Goal: Task Accomplishment & Management: Complete application form

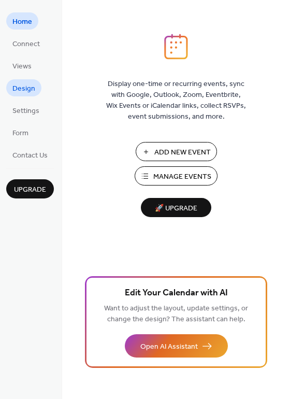
click at [26, 84] on span "Design" at bounding box center [23, 88] width 23 height 11
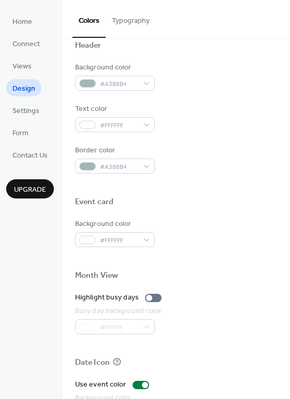
scroll to position [443, 0]
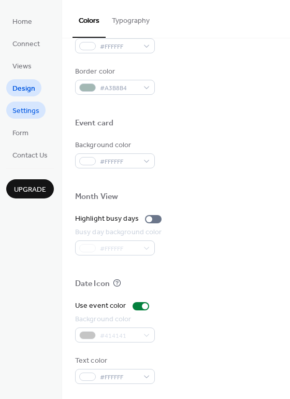
click at [19, 111] on span "Settings" at bounding box center [25, 111] width 27 height 11
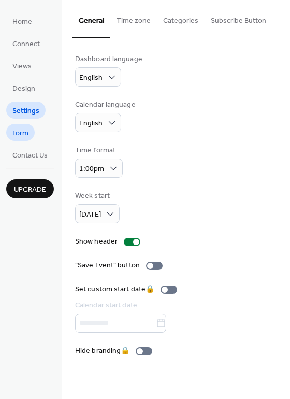
click at [19, 131] on span "Form" at bounding box center [20, 133] width 16 height 11
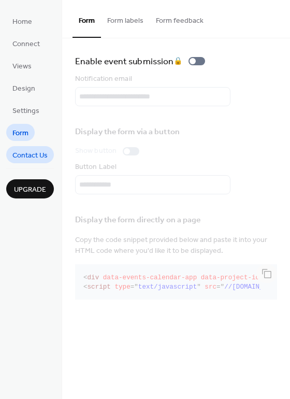
click at [20, 154] on span "Contact Us" at bounding box center [29, 155] width 35 height 11
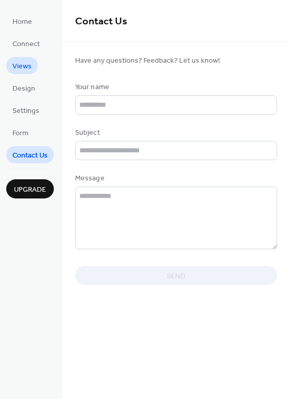
click at [25, 69] on span "Views" at bounding box center [21, 66] width 19 height 11
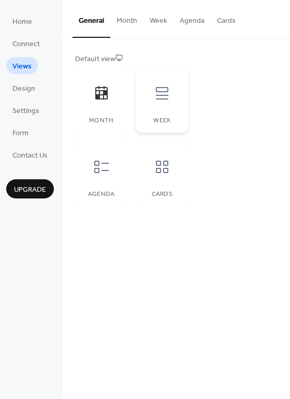
click at [156, 97] on icon at bounding box center [162, 93] width 17 height 17
click at [107, 157] on div at bounding box center [101, 166] width 31 height 31
click at [165, 107] on div at bounding box center [162, 93] width 31 height 31
click at [154, 196] on div "Cards" at bounding box center [162, 194] width 32 height 7
click at [132, 26] on button "Month" at bounding box center [126, 18] width 33 height 37
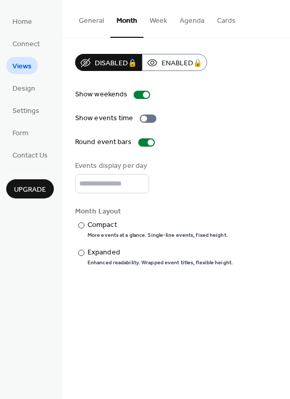
click at [160, 25] on button "Week" at bounding box center [159, 18] width 30 height 37
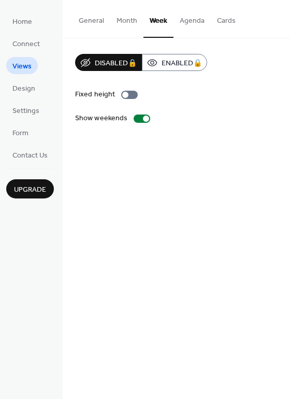
click at [183, 21] on button "Agenda" at bounding box center [192, 18] width 37 height 37
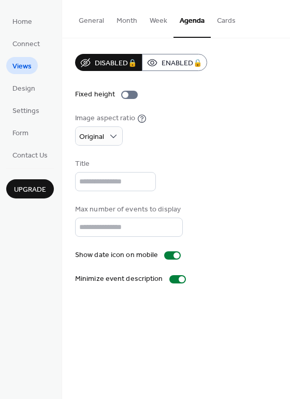
click at [221, 21] on button "Cards" at bounding box center [226, 18] width 31 height 37
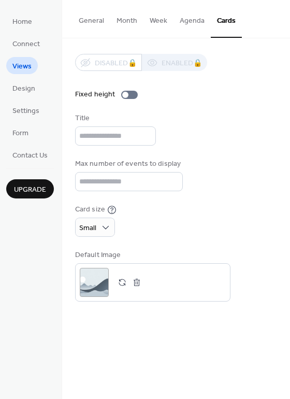
click at [89, 19] on button "General" at bounding box center [92, 18] width 38 height 37
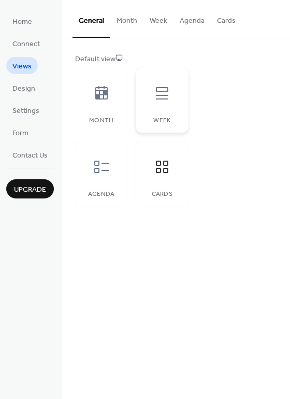
click at [151, 92] on div at bounding box center [162, 93] width 31 height 31
click at [24, 41] on span "Connect" at bounding box center [25, 44] width 27 height 11
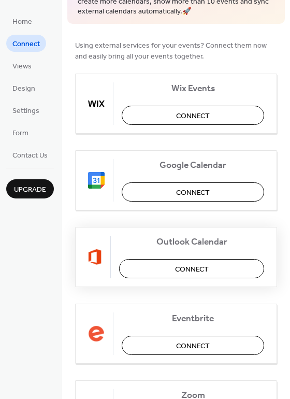
scroll to position [45, 0]
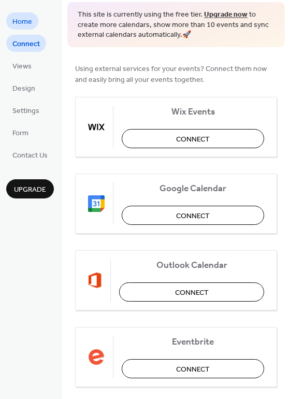
click at [20, 17] on span "Home" at bounding box center [22, 22] width 20 height 11
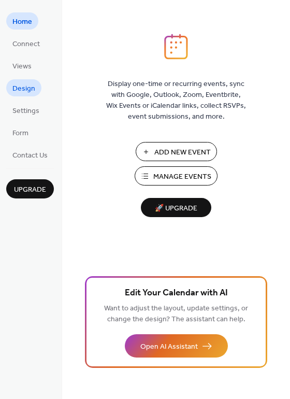
click at [32, 88] on span "Design" at bounding box center [23, 88] width 23 height 11
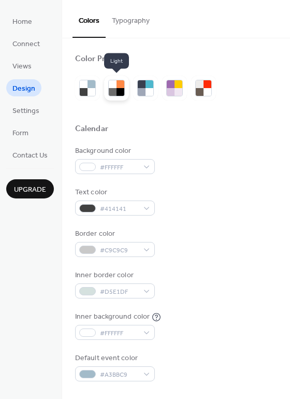
click at [125, 86] on div at bounding box center [116, 88] width 25 height 25
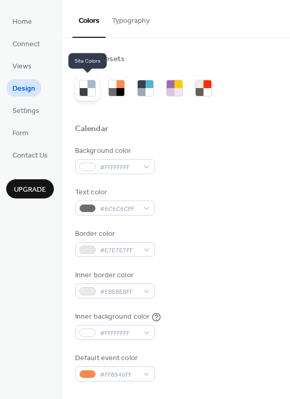
click at [83, 86] on div at bounding box center [84, 84] width 8 height 8
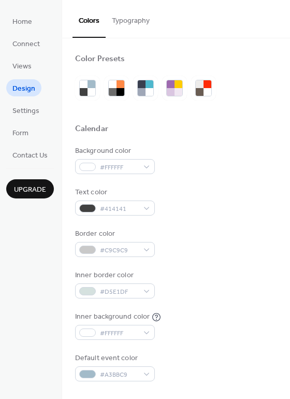
click at [182, 141] on div at bounding box center [176, 141] width 202 height 8
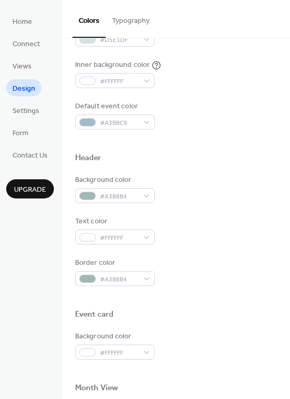
scroll to position [213, 0]
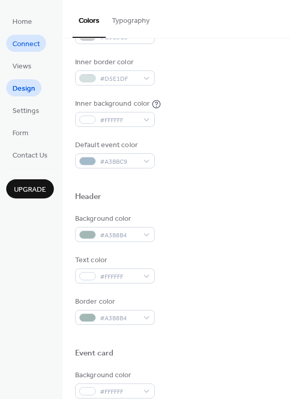
click at [27, 36] on link "Connect" at bounding box center [26, 43] width 40 height 17
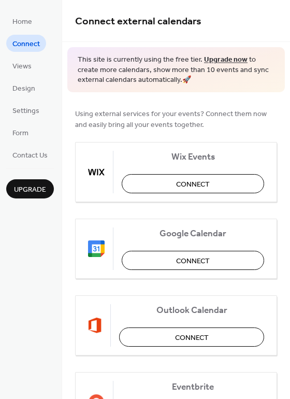
click at [20, 7] on div "Home Connect Views Design Settings Form Contact Us Upgrade" at bounding box center [31, 199] width 62 height 399
click at [19, 18] on span "Home" at bounding box center [22, 22] width 20 height 11
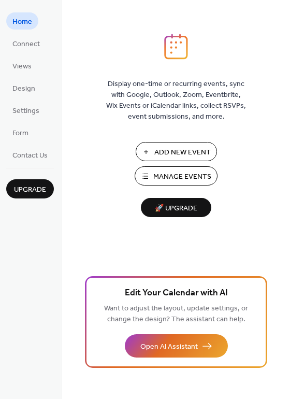
click at [198, 150] on span "Add New Event" at bounding box center [182, 152] width 56 height 11
